Goal: Task Accomplishment & Management: Complete application form

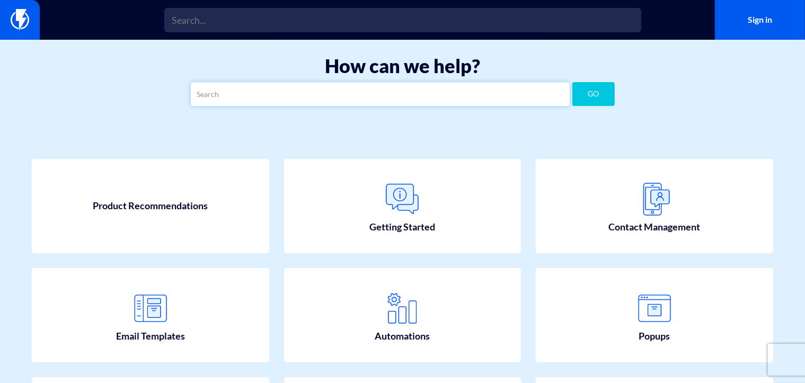
click at [288, 96] on input "text" at bounding box center [380, 94] width 379 height 24
click at [605, 90] on button "GO" at bounding box center [593, 94] width 42 height 24
click at [231, 93] on input "over charged" at bounding box center [380, 94] width 379 height 24
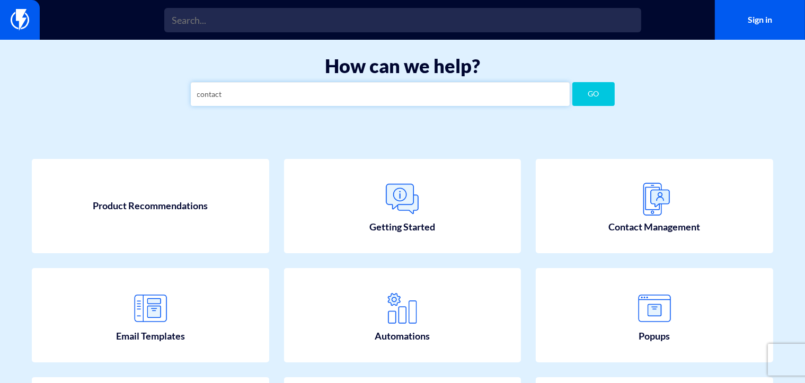
type input "contact"
click at [579, 97] on button "GO" at bounding box center [593, 94] width 42 height 24
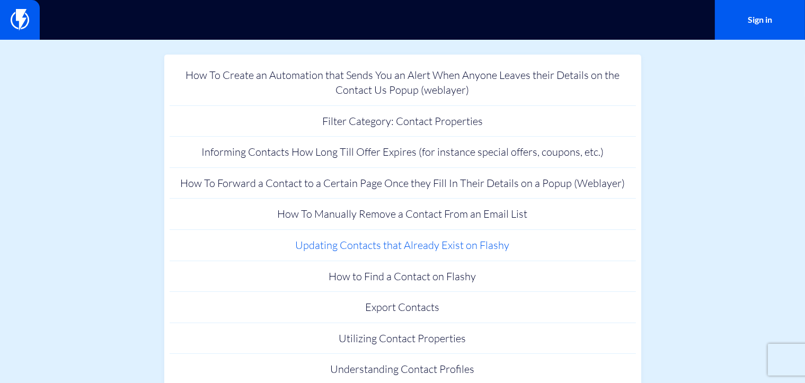
scroll to position [159, 0]
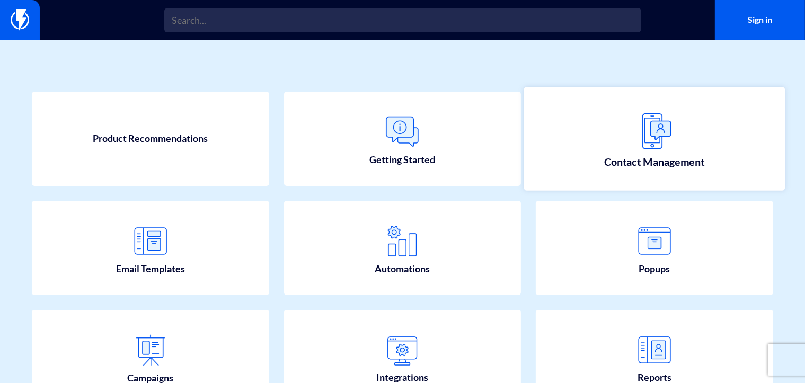
scroll to position [32, 0]
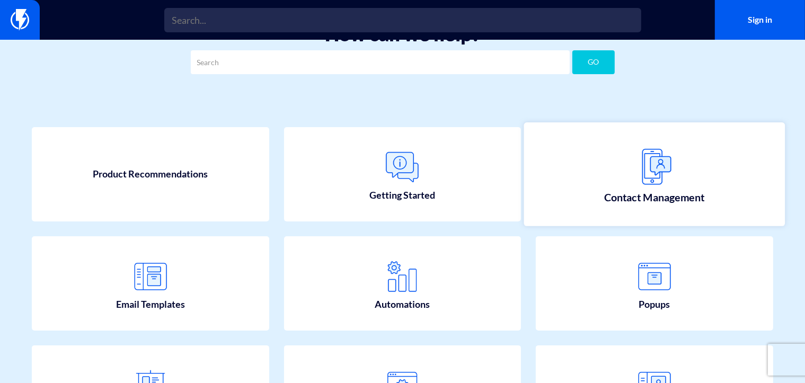
click at [632, 185] on img at bounding box center [654, 167] width 47 height 47
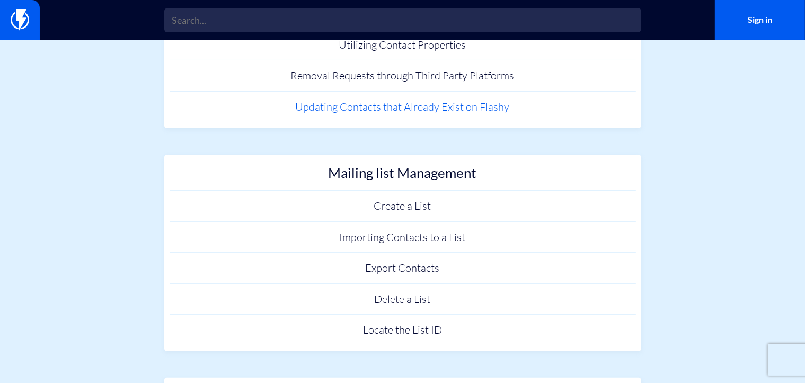
scroll to position [189, 0]
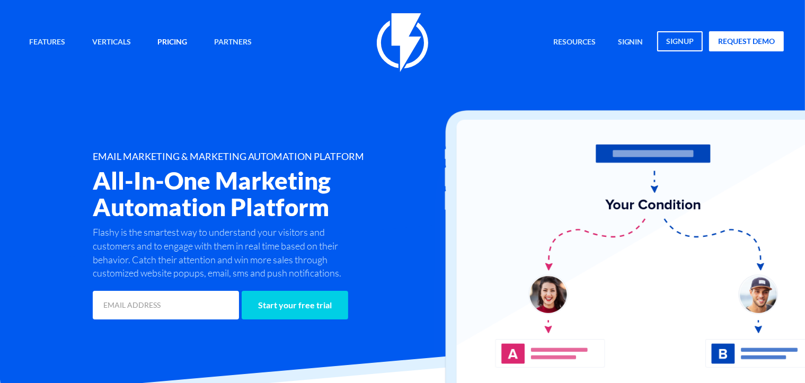
click at [172, 47] on link "Pricing" at bounding box center [172, 42] width 46 height 23
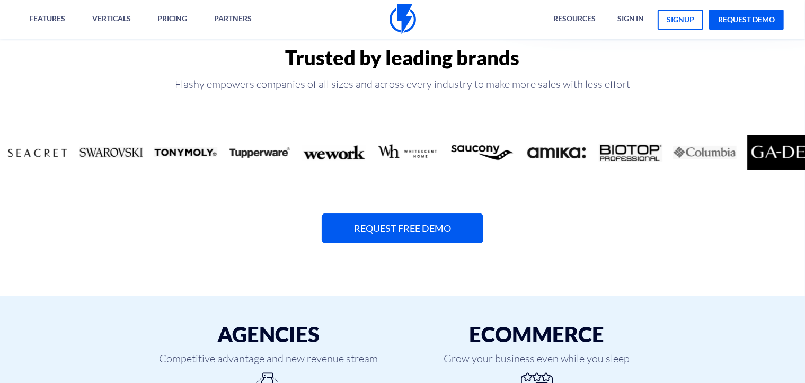
scroll to position [390, 0]
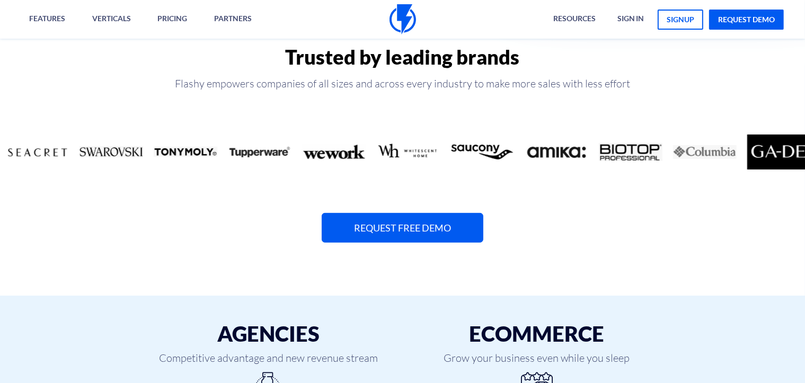
click at [382, 231] on link "Request Free Demo" at bounding box center [403, 228] width 162 height 30
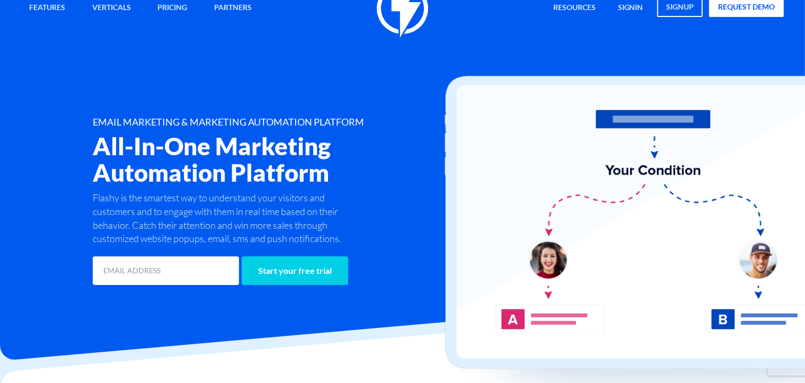
scroll to position [53, 0]
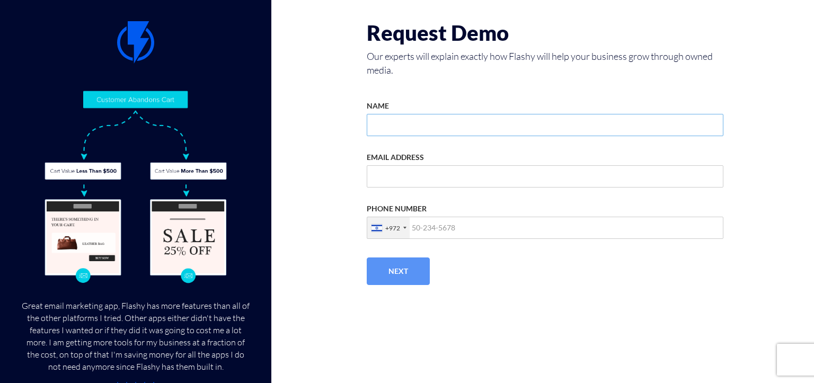
click at [383, 131] on input "NAME" at bounding box center [545, 125] width 357 height 22
type input "[PERSON_NAME]"
type input "[EMAIL_ADDRESS][DOMAIN_NAME]"
type input "0524734888"
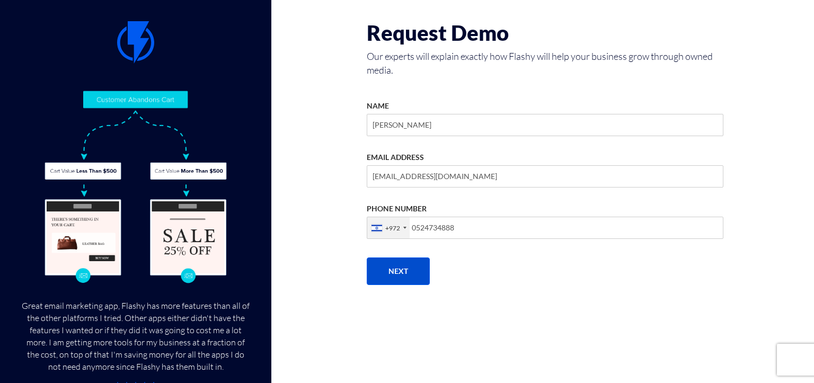
click at [399, 268] on button "Next" at bounding box center [398, 271] width 63 height 28
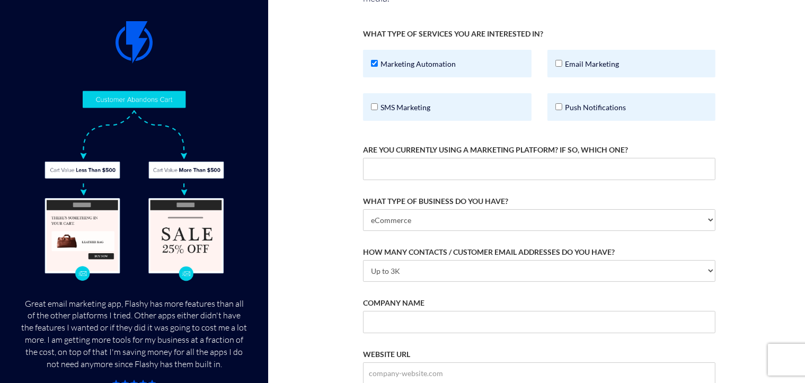
scroll to position [139, 0]
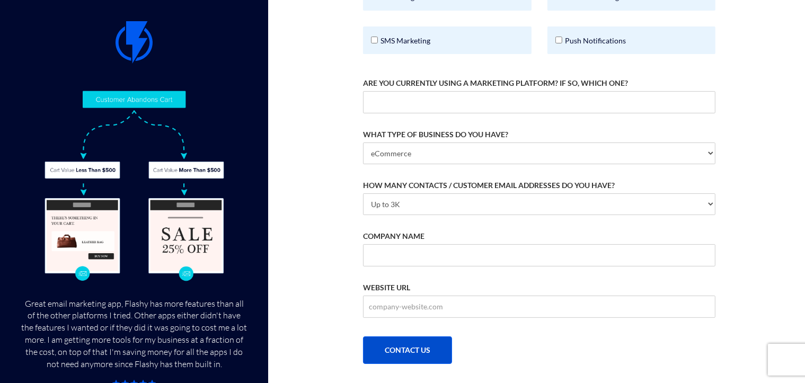
click at [407, 345] on button "CONTACT US" at bounding box center [407, 350] width 89 height 28
click at [379, 264] on input "COMPANY NAME" at bounding box center [539, 255] width 352 height 22
type input "Wellness"
click at [409, 341] on button "CONTACT US" at bounding box center [407, 350] width 89 height 28
